Goal: Information Seeking & Learning: Learn about a topic

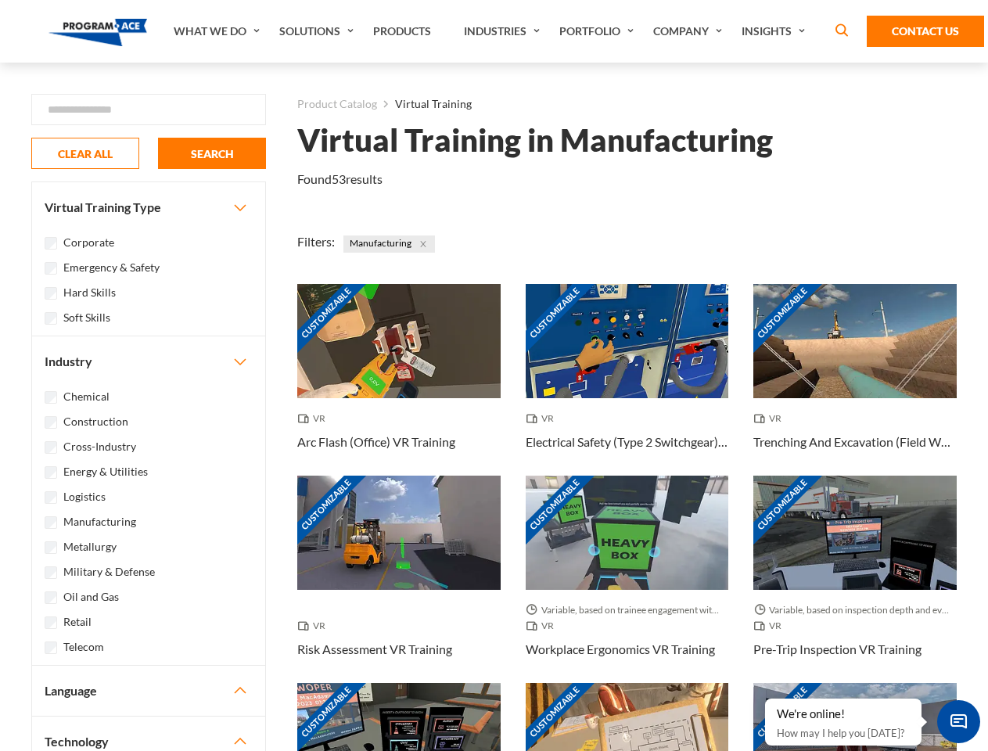
click at [218, 31] on link "What We Do" at bounding box center [219, 31] width 106 height 63
click at [318, 31] on link "Solutions" at bounding box center [318, 31] width 94 height 63
click at [504, 31] on link "Industries" at bounding box center [503, 31] width 95 height 63
click at [691, 31] on link "Company" at bounding box center [689, 31] width 88 height 63
click at [776, 31] on link "Insights" at bounding box center [775, 31] width 83 height 63
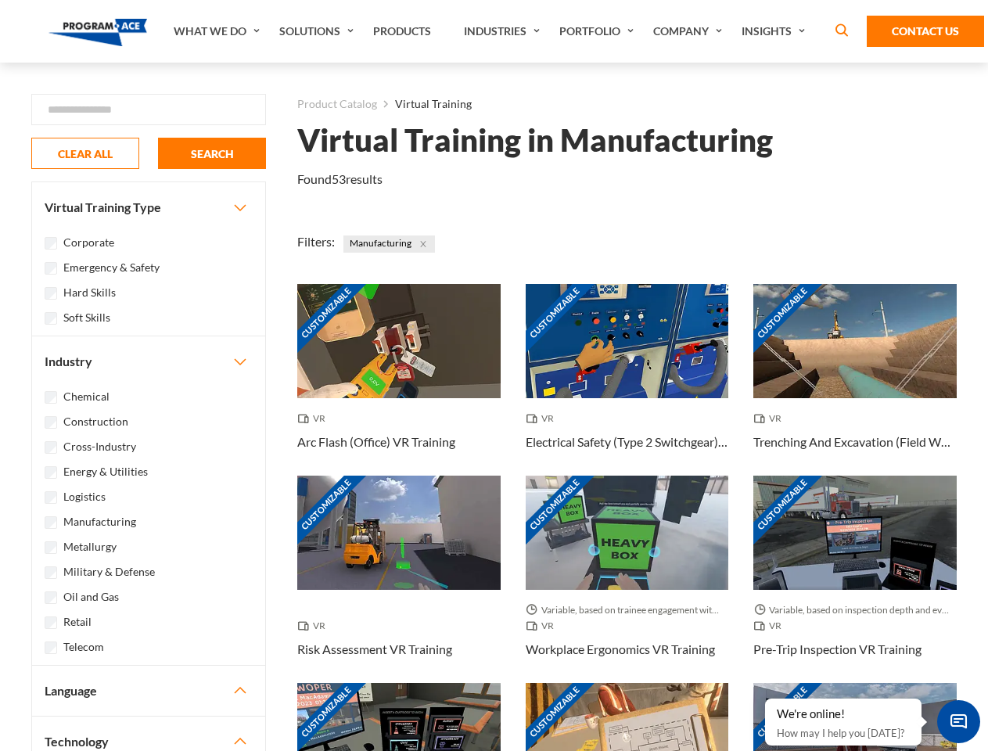
click at [0, 0] on div "Blog White Papers News" at bounding box center [0, 0] width 0 height 0
click at [0, 0] on strong "How Virtual Learning Can Enhance Workforce Productivity: A Guide for L&D Manage…" at bounding box center [0, 0] width 0 height 0
click at [958, 721] on span "Minimize live chat window" at bounding box center [958, 721] width 57 height 57
click at [766, 699] on div "Customizable" at bounding box center [854, 740] width 203 height 114
